Goal: Task Accomplishment & Management: Manage account settings

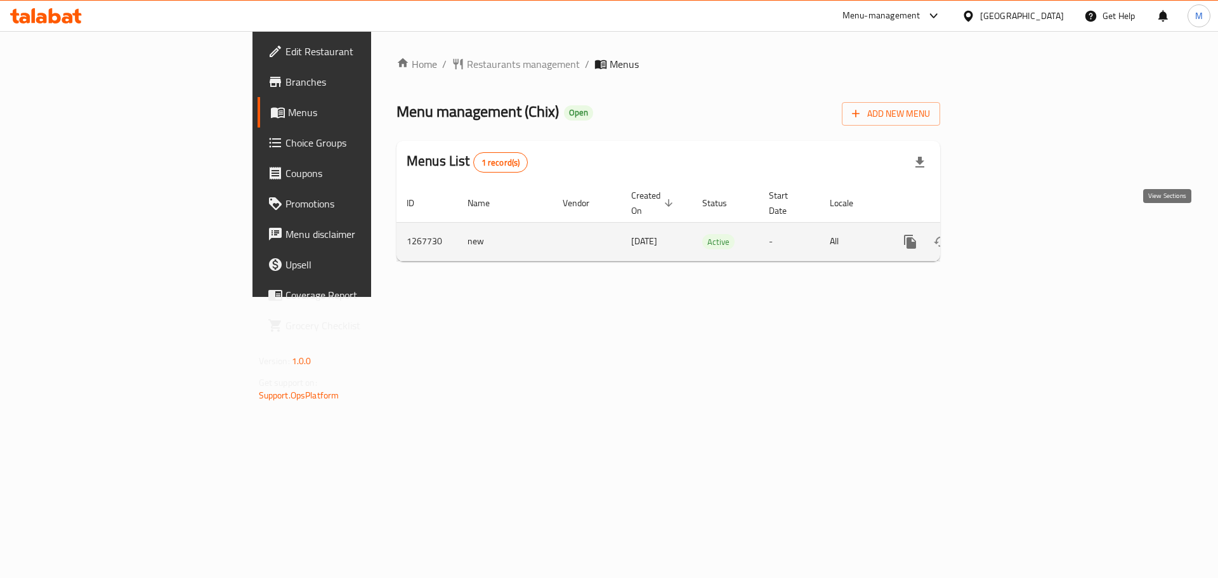
click at [1017, 236] on link "enhanced table" at bounding box center [1002, 242] width 30 height 30
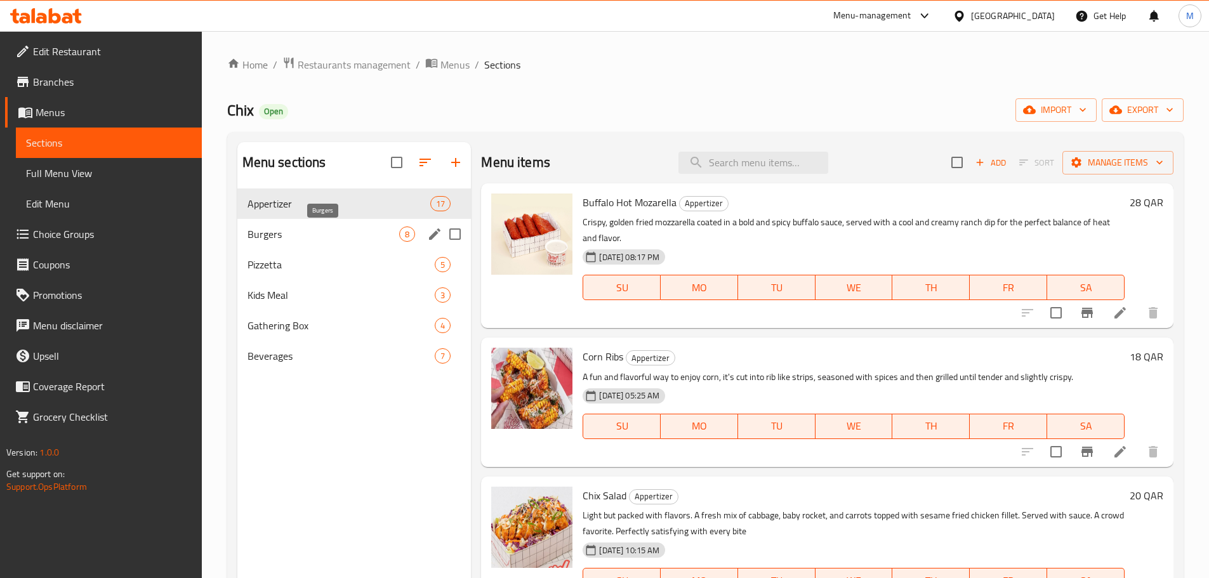
click at [272, 235] on span "Burgers" at bounding box center [323, 234] width 152 height 15
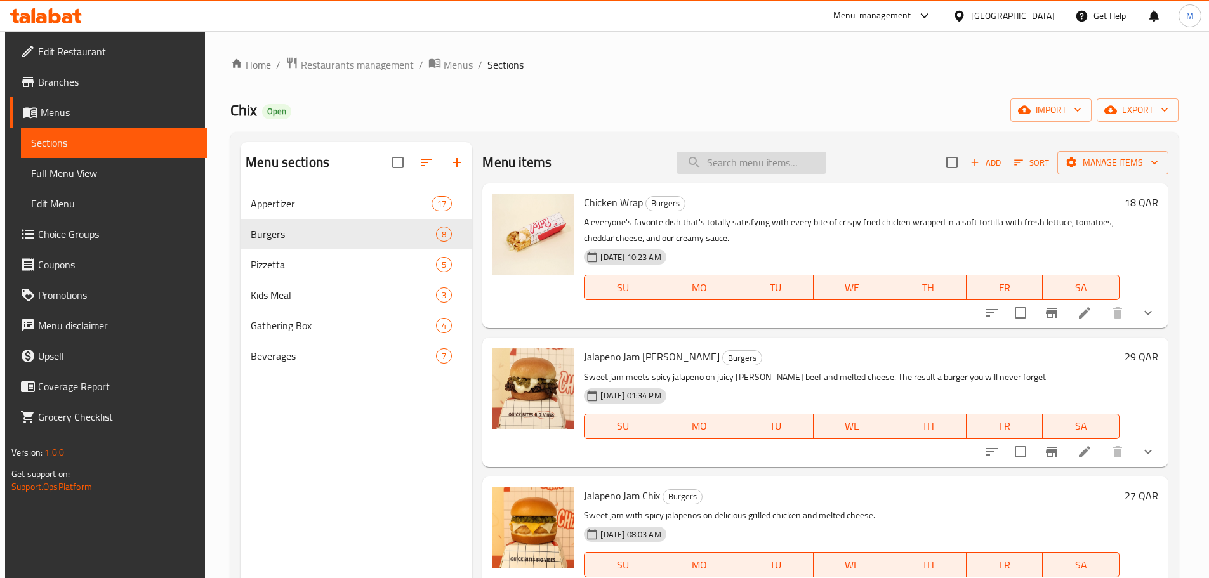
click at [709, 169] on input "search" at bounding box center [751, 163] width 150 height 22
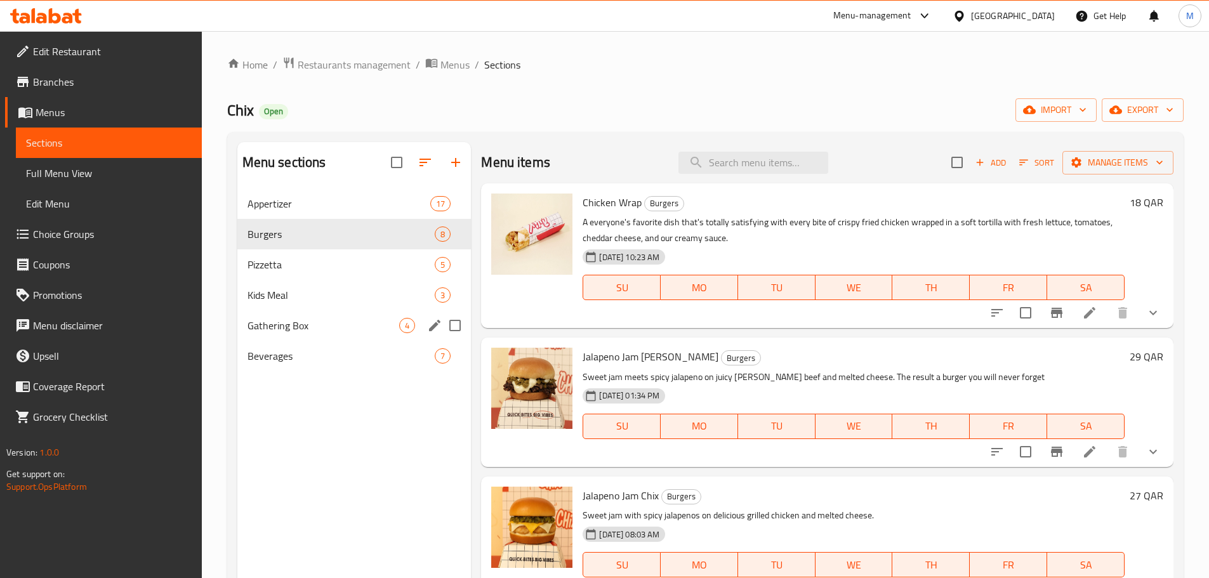
click at [300, 323] on span "Gathering Box" at bounding box center [323, 325] width 152 height 15
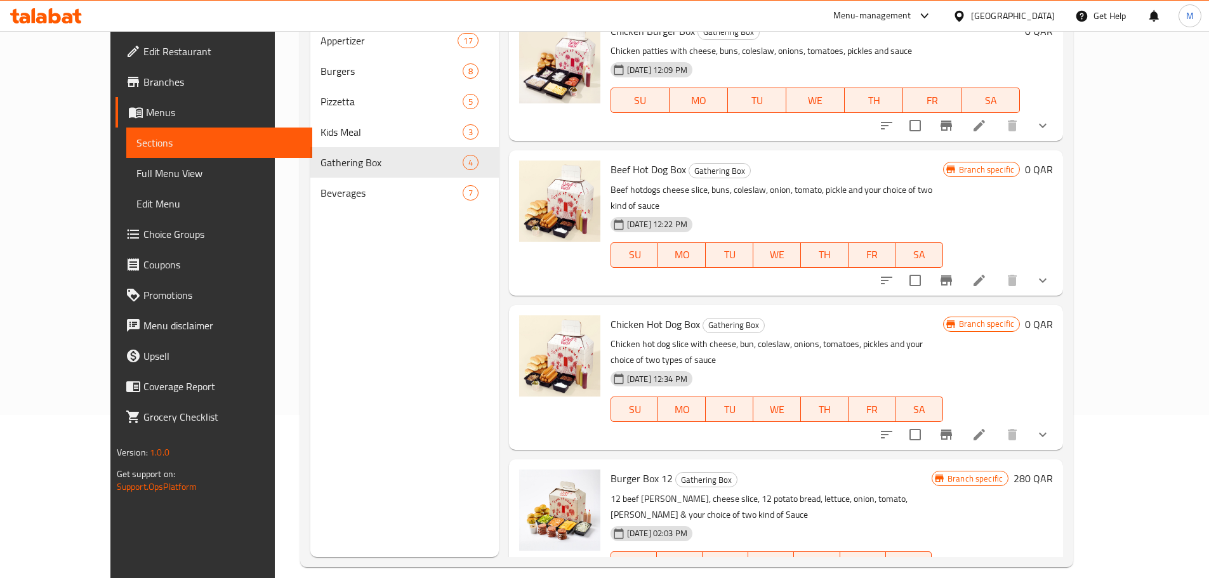
scroll to position [178, 0]
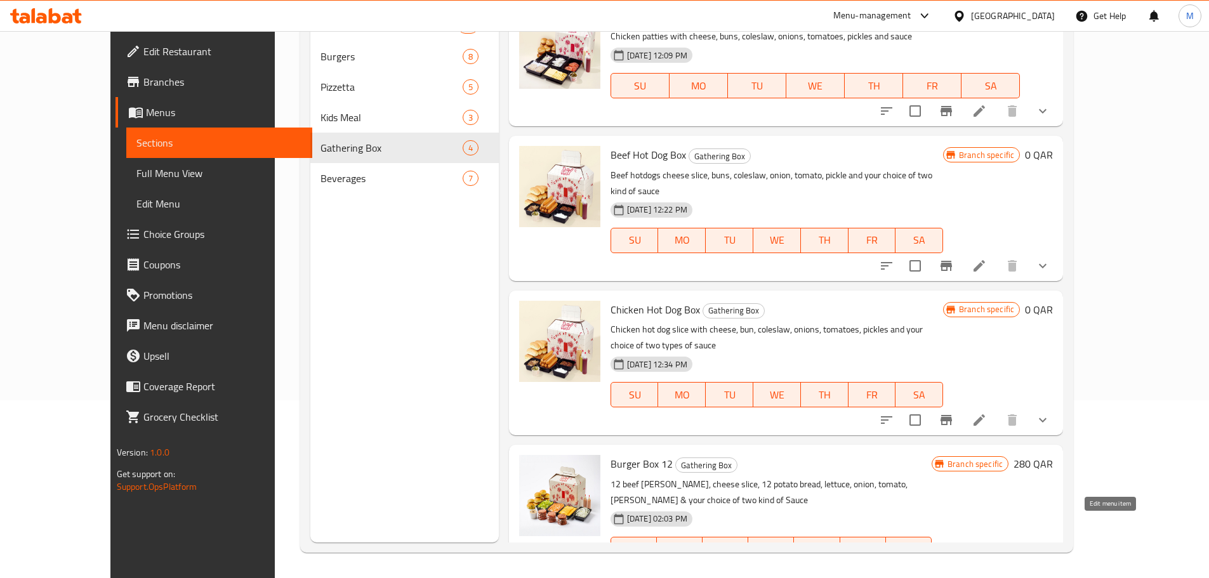
click at [1017, 567] on icon at bounding box center [1009, 574] width 15 height 15
